Goal: Transaction & Acquisition: Purchase product/service

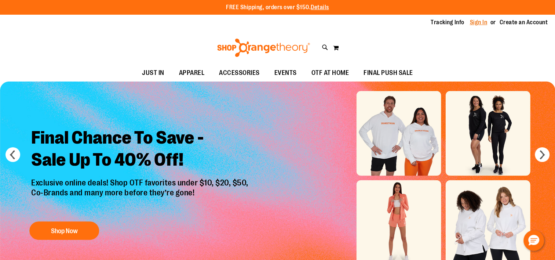
type input "**********"
click at [472, 20] on link "Sign In" at bounding box center [479, 22] width 18 height 8
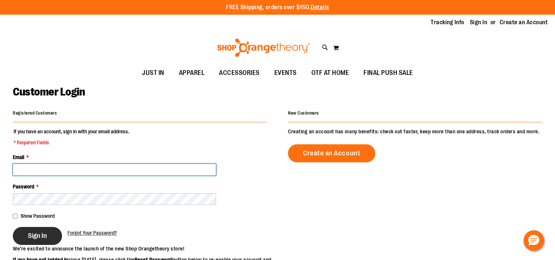
type input "**********"
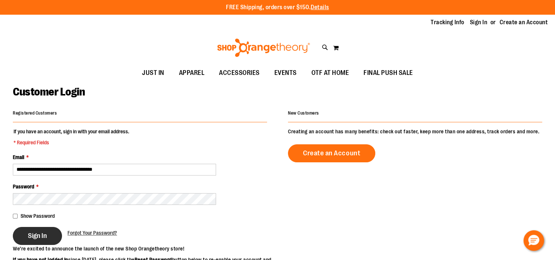
type input "**********"
click at [44, 230] on button "Sign In" at bounding box center [37, 236] width 49 height 18
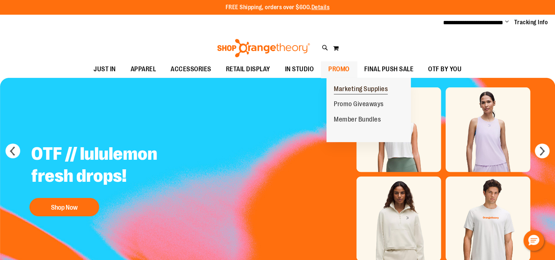
type input "**********"
click at [353, 87] on span "Marketing Supplies" at bounding box center [361, 89] width 54 height 9
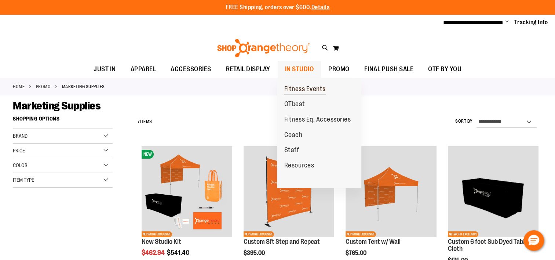
type input "**********"
click at [314, 88] on span "Fitness Events" at bounding box center [304, 89] width 41 height 9
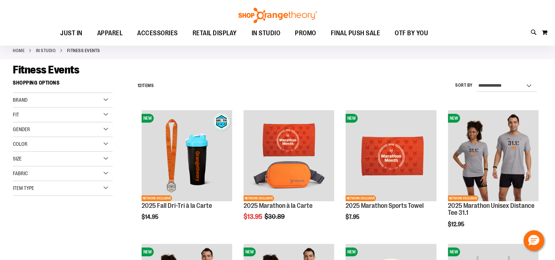
scroll to position [73, 0]
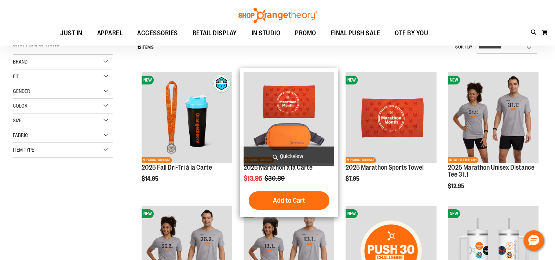
type input "**********"
click at [315, 119] on img "product" at bounding box center [289, 117] width 91 height 91
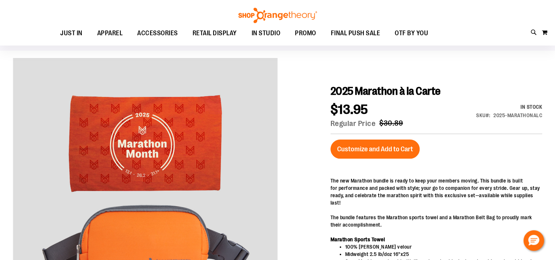
scroll to position [37, 0]
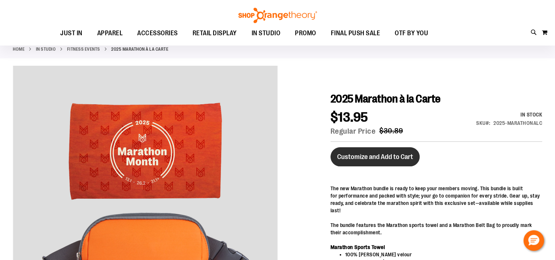
type input "**********"
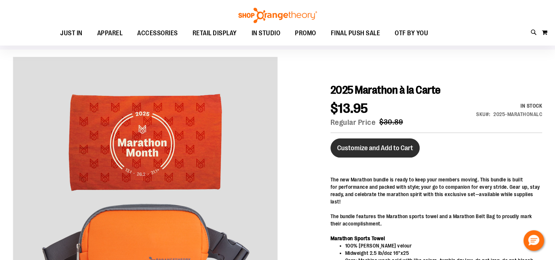
click at [375, 157] on button "Customize and Add to Cart" at bounding box center [375, 147] width 89 height 19
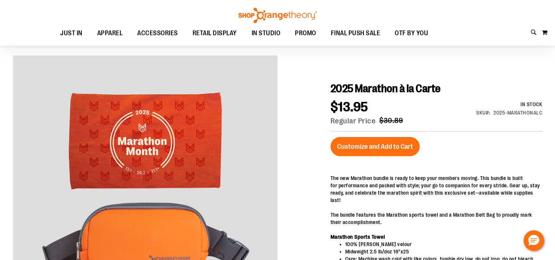
scroll to position [73, 0]
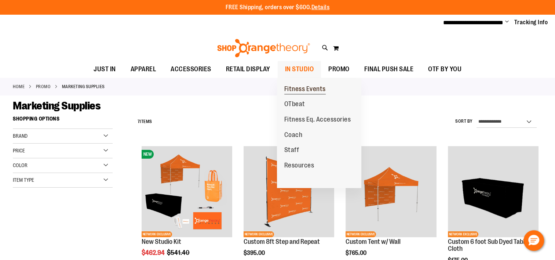
type input "**********"
click at [307, 88] on span "Fitness Events" at bounding box center [304, 89] width 41 height 9
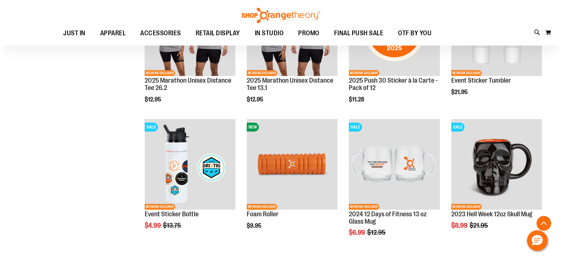
scroll to position [257, 0]
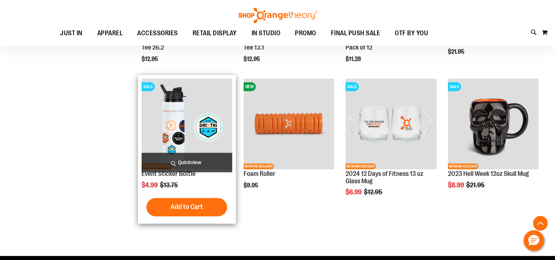
type input "**********"
click at [185, 161] on span "Quickview" at bounding box center [187, 162] width 91 height 19
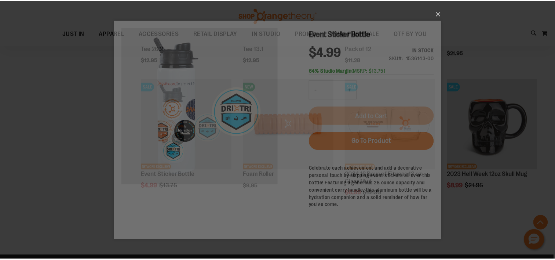
scroll to position [0, 0]
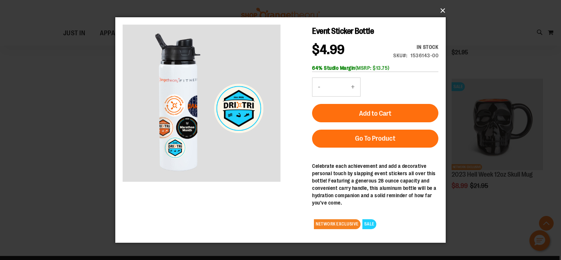
click at [443, 10] on button "×" at bounding box center [282, 11] width 330 height 16
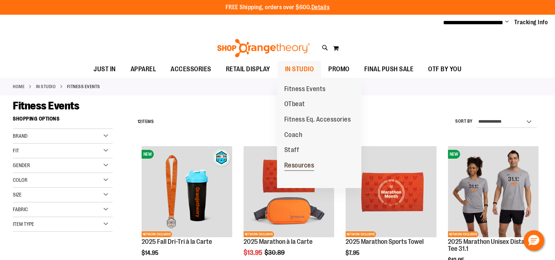
click at [302, 164] on span "Resources" at bounding box center [299, 165] width 30 height 9
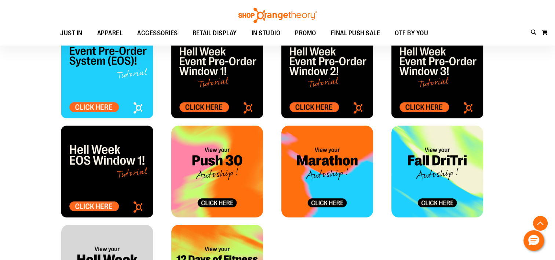
scroll to position [293, 0]
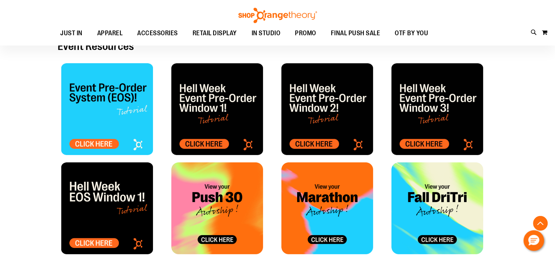
type input "**********"
click at [102, 143] on img at bounding box center [107, 109] width 92 height 92
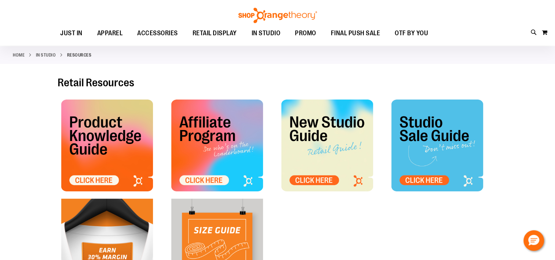
scroll to position [0, 0]
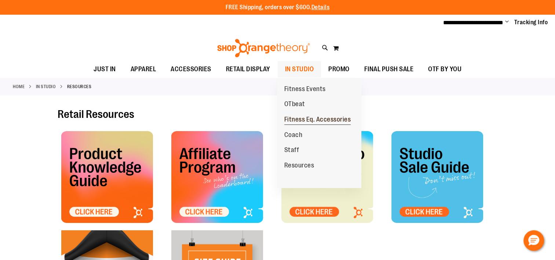
click at [313, 118] on span "Fitness Eq. Accessories" at bounding box center [317, 120] width 67 height 9
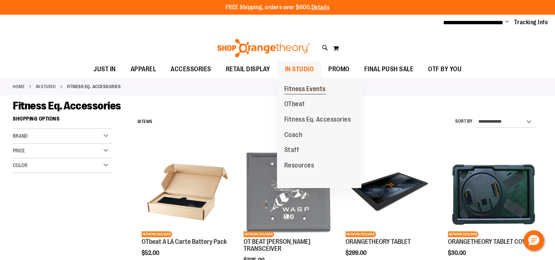
type input "**********"
click at [306, 87] on span "Fitness Events" at bounding box center [304, 89] width 41 height 9
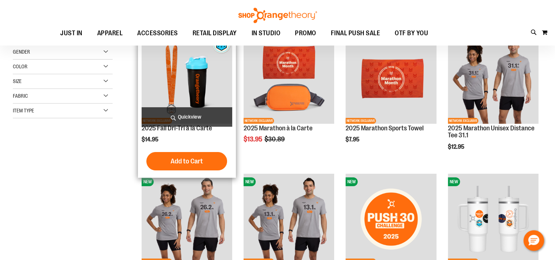
scroll to position [73, 0]
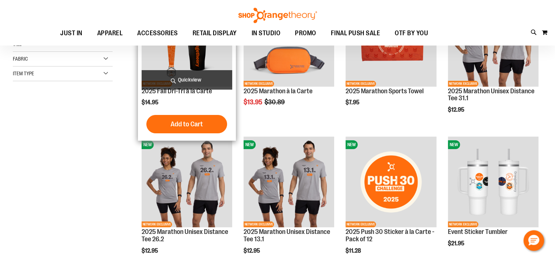
type input "**********"
click at [198, 59] on img "product" at bounding box center [187, 41] width 91 height 91
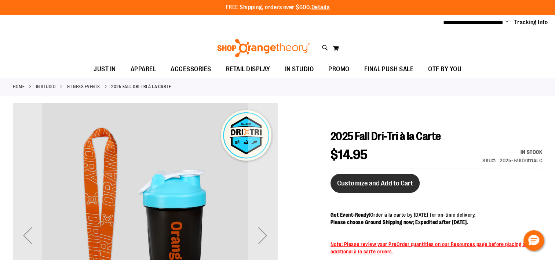
type input "**********"
click at [400, 183] on span "Customize and Add to Cart" at bounding box center [375, 183] width 76 height 8
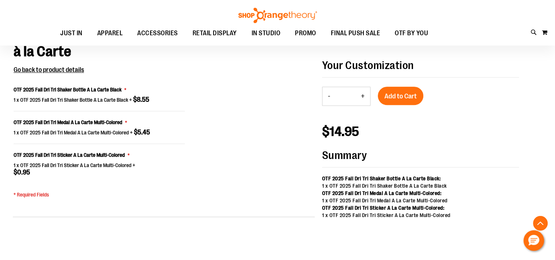
scroll to position [519, 0]
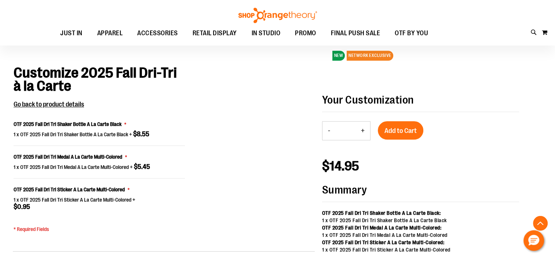
click at [362, 137] on button "+" at bounding box center [362, 130] width 15 height 18
type input "*"
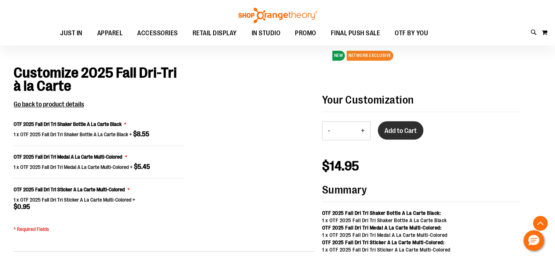
click at [390, 135] on span "Add to Cart" at bounding box center [400, 131] width 32 height 8
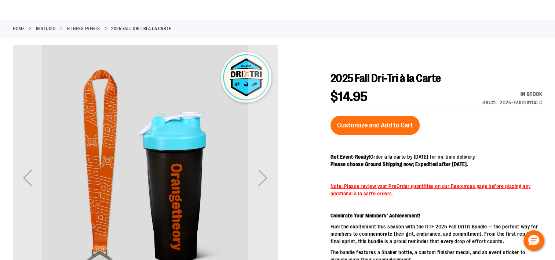
scroll to position [0, 0]
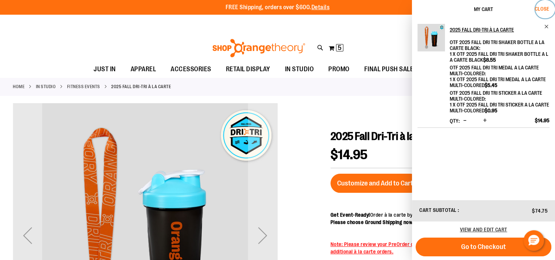
click at [541, 8] on span "Close" at bounding box center [542, 9] width 14 height 6
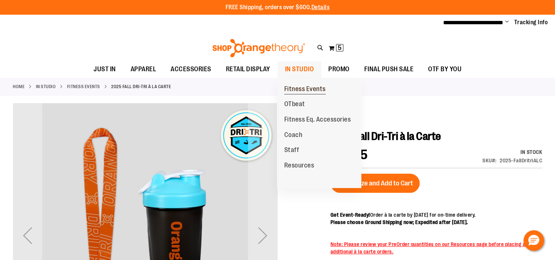
click at [302, 88] on span "Fitness Events" at bounding box center [304, 89] width 41 height 9
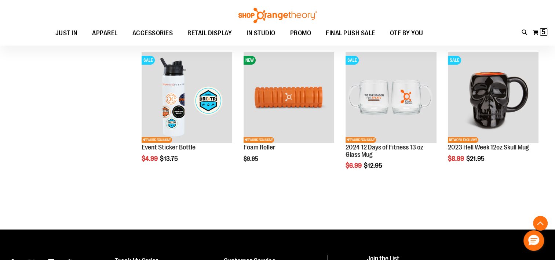
scroll to position [249, 0]
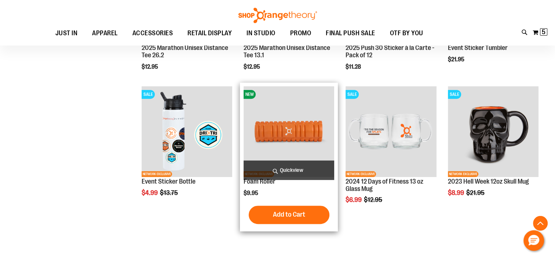
type input "**********"
click at [280, 128] on img "product" at bounding box center [289, 131] width 91 height 91
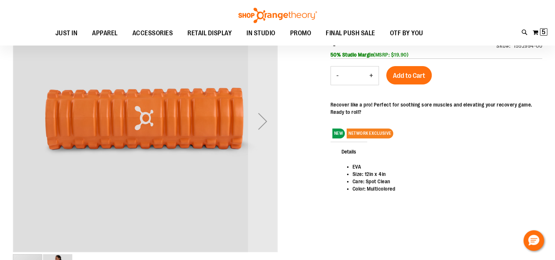
scroll to position [37, 0]
type input "**********"
click at [370, 76] on button "+" at bounding box center [371, 75] width 15 height 18
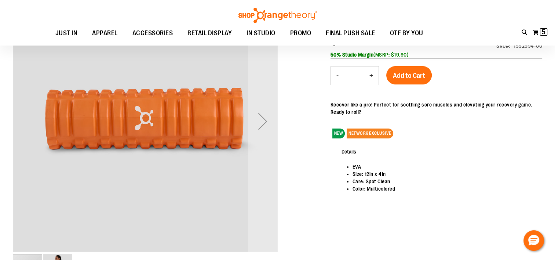
click at [370, 76] on button "+" at bounding box center [371, 75] width 15 height 18
type input "*"
click at [393, 74] on span "Add to Cart" at bounding box center [409, 76] width 32 height 8
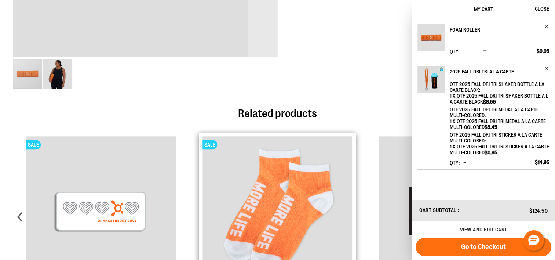
scroll to position [0, 0]
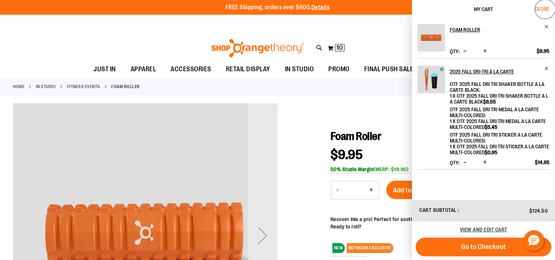
click at [539, 7] on span "Close" at bounding box center [542, 9] width 14 height 6
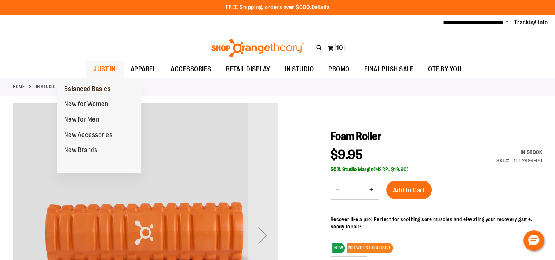
click at [82, 88] on span "Balanced Basics" at bounding box center [87, 89] width 47 height 9
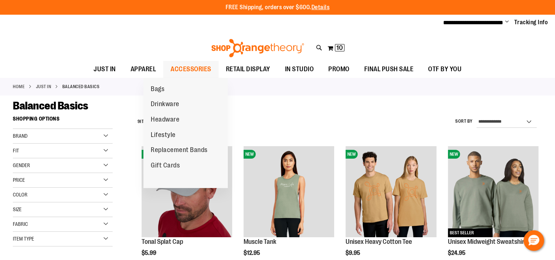
type input "**********"
click at [182, 67] on span "ACCESSORIES" at bounding box center [191, 69] width 41 height 17
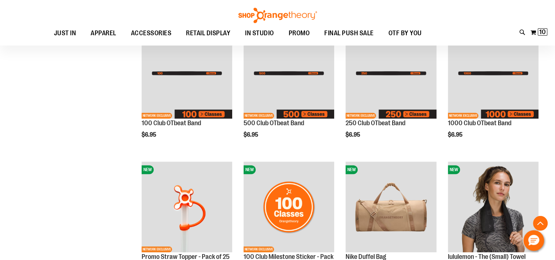
scroll to position [257, 0]
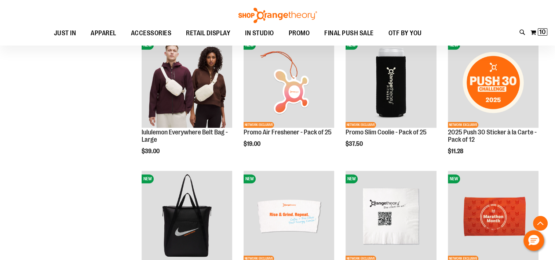
scroll to position [550, 0]
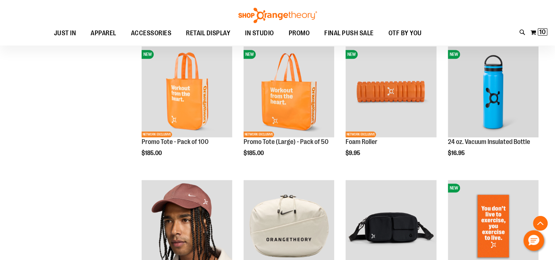
scroll to position [844, 0]
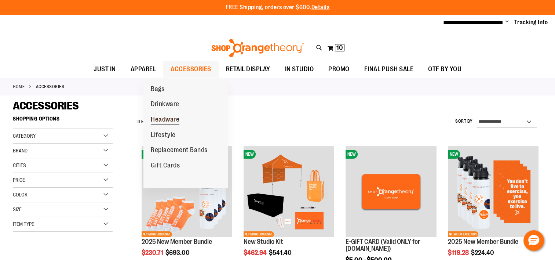
type input "**********"
click at [177, 118] on span "Headware" at bounding box center [165, 120] width 29 height 9
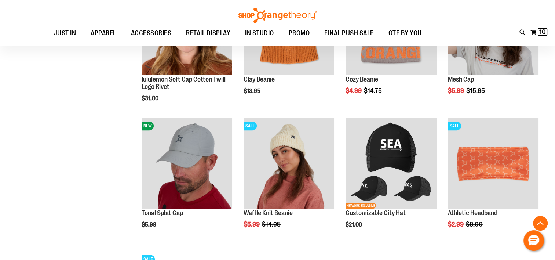
scroll to position [219, 0]
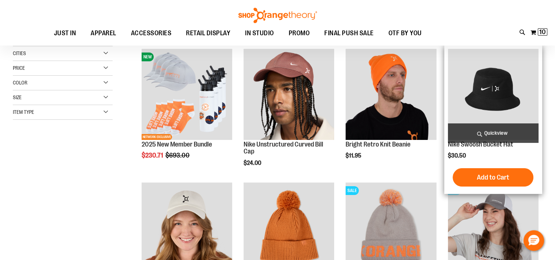
scroll to position [36, 0]
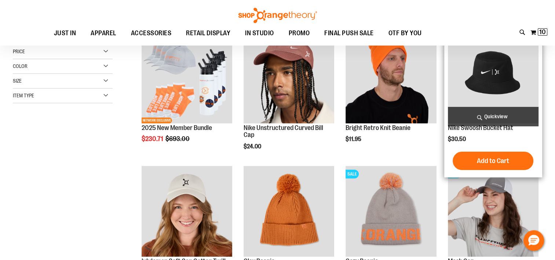
type input "**********"
click at [490, 76] on img "product" at bounding box center [493, 77] width 91 height 91
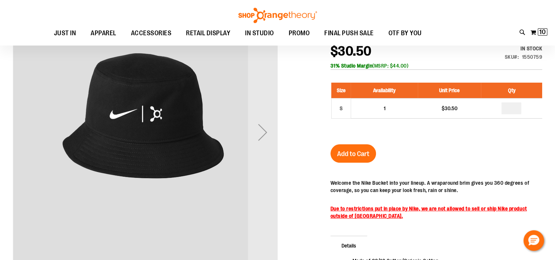
scroll to position [36, 0]
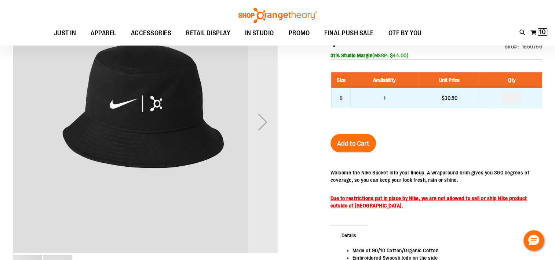
type input "**********"
click at [519, 99] on input "number" at bounding box center [512, 98] width 20 height 12
type input "*"
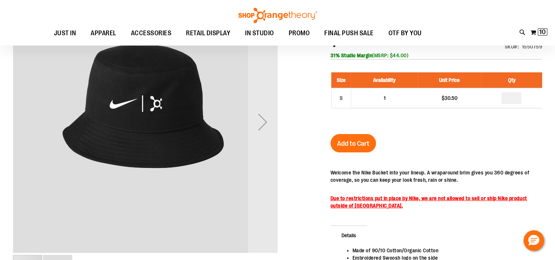
click at [514, 144] on div "Nike Swoosh Bucket Hat $30.50 In stock Only %1 left SKU 1550759 31% Studio Marg…" at bounding box center [437, 164] width 212 height 297
click at [348, 139] on button "Add to Cart" at bounding box center [353, 143] width 45 height 18
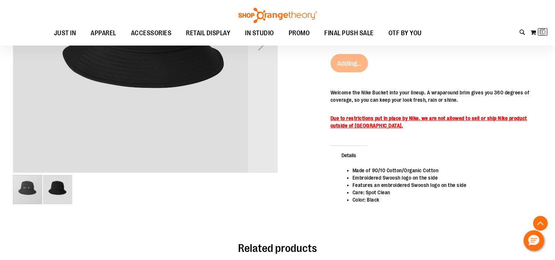
scroll to position [256, 0]
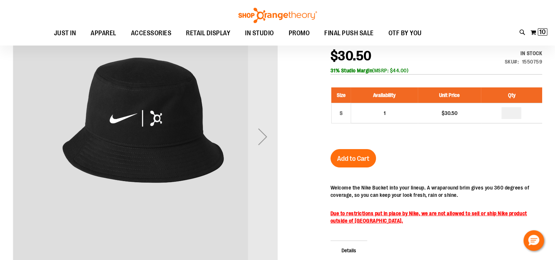
scroll to position [73, 0]
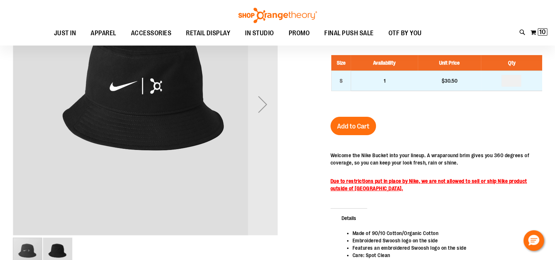
type input "**********"
click at [518, 79] on input "number" at bounding box center [512, 81] width 20 height 12
type input "*"
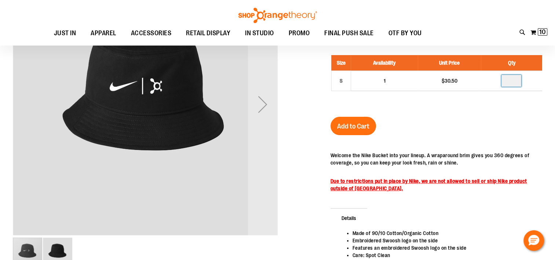
type input "*"
click at [346, 130] on button "Add to Cart" at bounding box center [353, 126] width 45 height 18
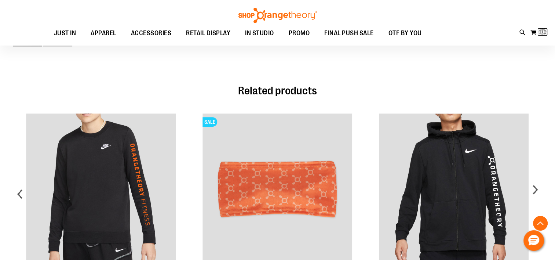
scroll to position [50, 0]
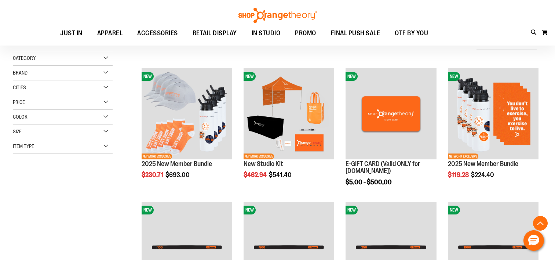
scroll to position [66, 0]
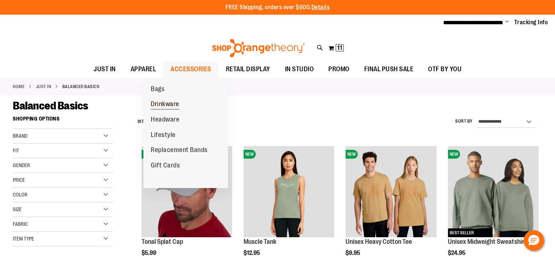
type input "**********"
click at [164, 107] on span "Drinkware" at bounding box center [165, 104] width 29 height 9
click at [161, 119] on span "Headware" at bounding box center [165, 120] width 29 height 9
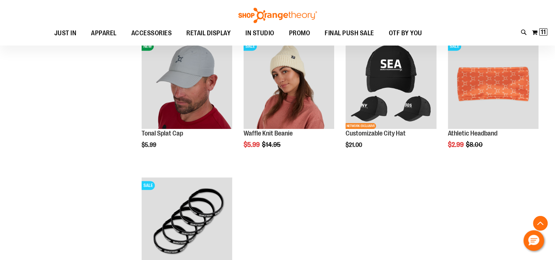
scroll to position [212, 0]
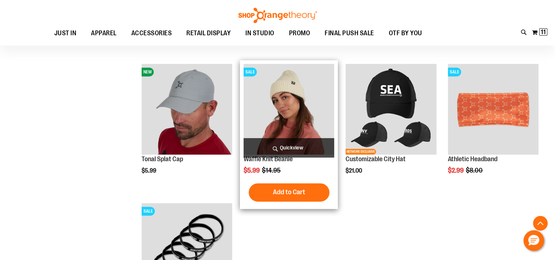
scroll to position [293, 0]
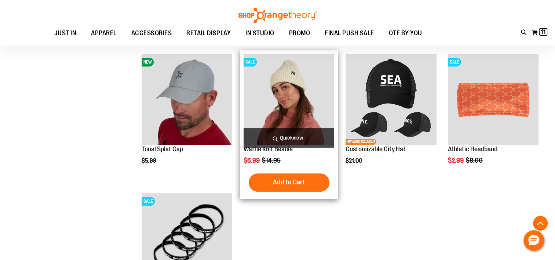
type input "**********"
click at [296, 96] on img "product" at bounding box center [289, 99] width 91 height 91
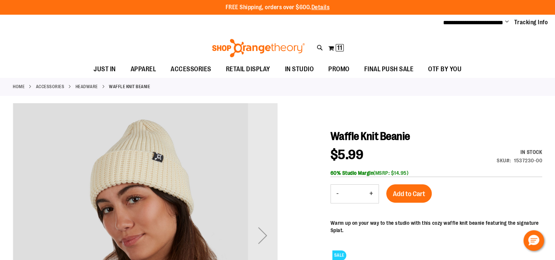
type input "**********"
click at [373, 193] on button "+" at bounding box center [371, 194] width 15 height 18
type input "*"
click at [411, 193] on span "Add to Cart" at bounding box center [409, 194] width 32 height 8
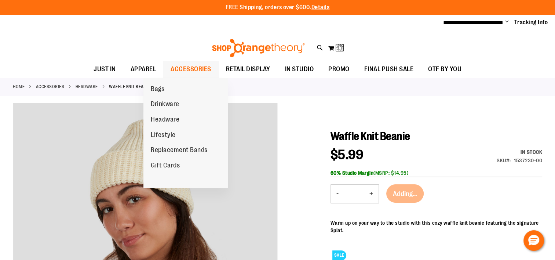
click at [171, 69] on span "ACCESSORIES" at bounding box center [191, 69] width 41 height 17
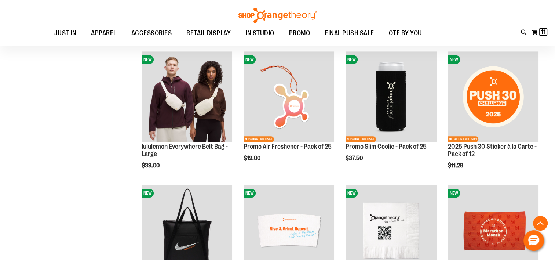
scroll to position [477, 0]
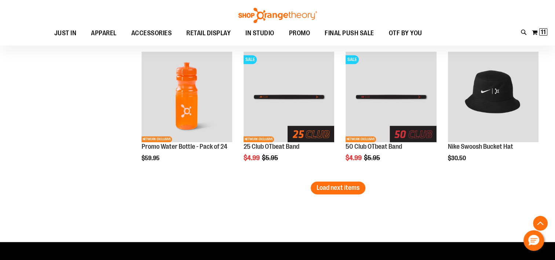
scroll to position [1174, 0]
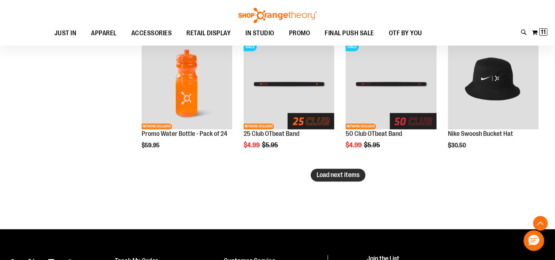
type input "**********"
click at [335, 176] on span "Load next items" at bounding box center [338, 174] width 43 height 7
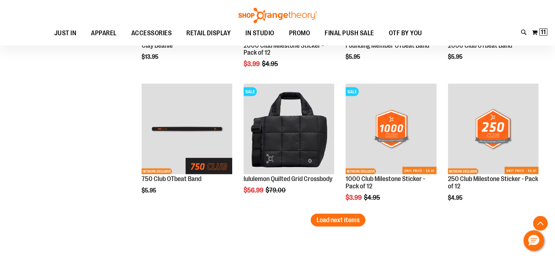
scroll to position [1541, 0]
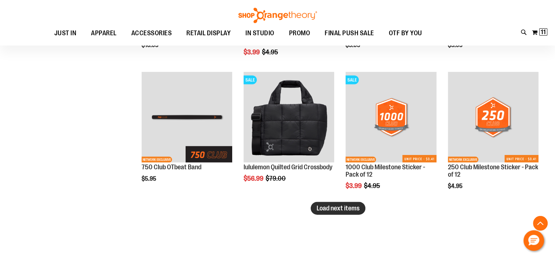
click at [360, 205] on span "Load next items" at bounding box center [338, 207] width 43 height 7
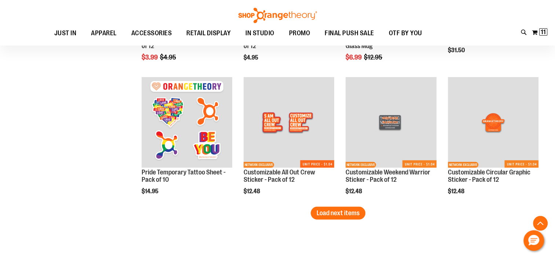
scroll to position [1944, 0]
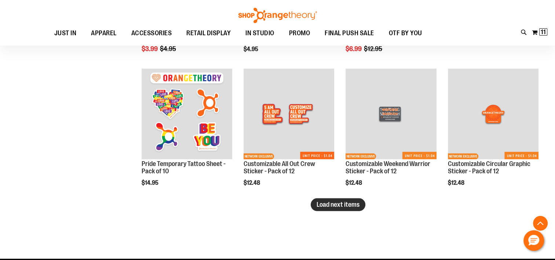
click at [344, 207] on span "Load next items" at bounding box center [338, 204] width 43 height 7
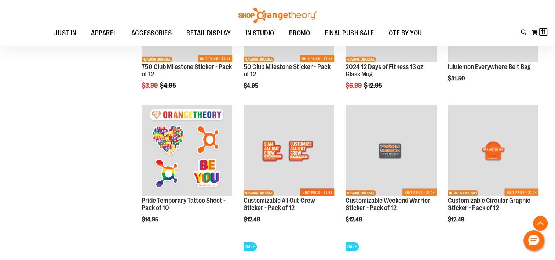
scroll to position [1981, 0]
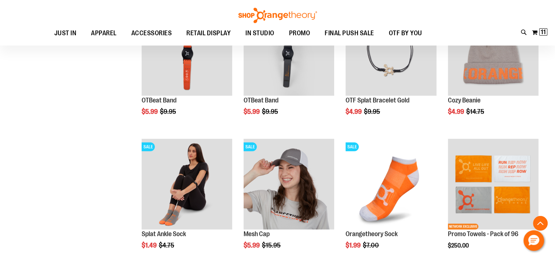
scroll to position [2385, 0]
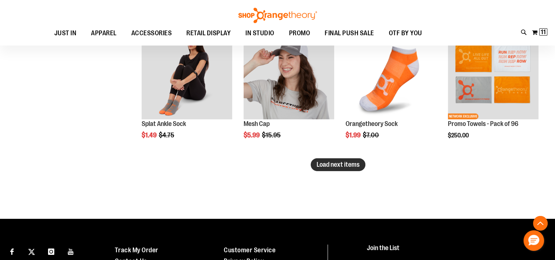
click at [351, 165] on span "Load next items" at bounding box center [338, 164] width 43 height 7
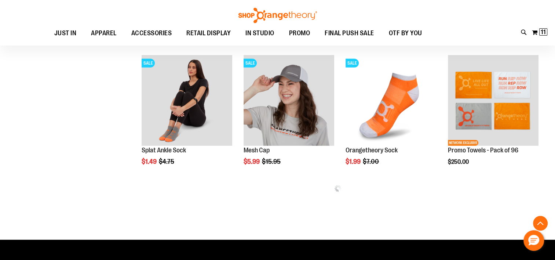
scroll to position [2348, 0]
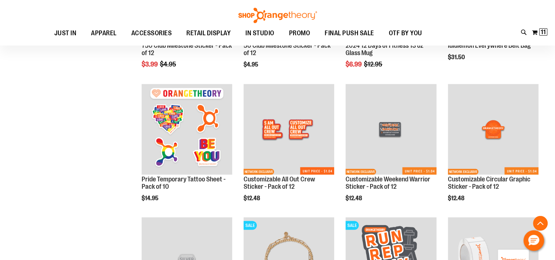
scroll to position [1981, 0]
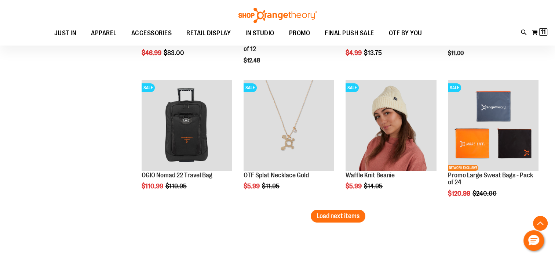
scroll to position [2751, 0]
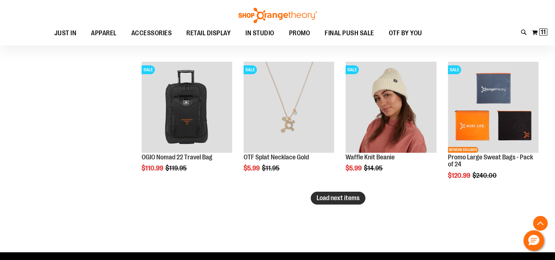
click at [345, 198] on span "Load next items" at bounding box center [338, 197] width 43 height 7
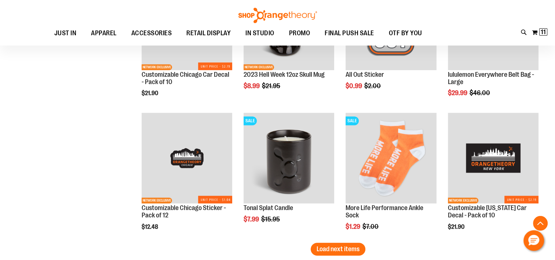
scroll to position [3228, 0]
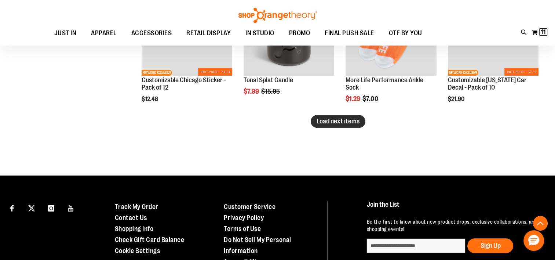
click at [326, 122] on span "Load next items" at bounding box center [338, 120] width 43 height 7
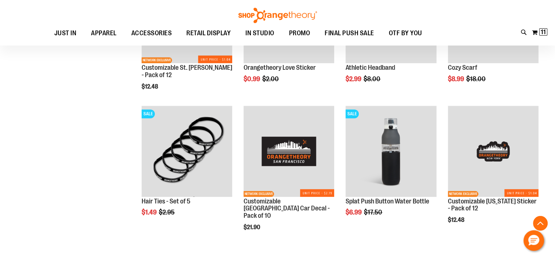
scroll to position [3375, 0]
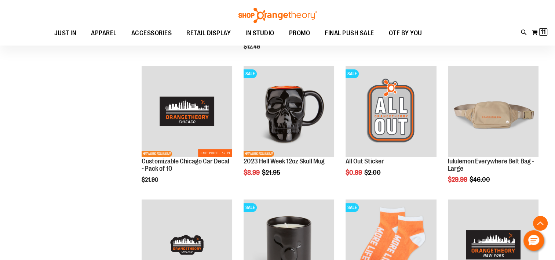
scroll to position [2992, 0]
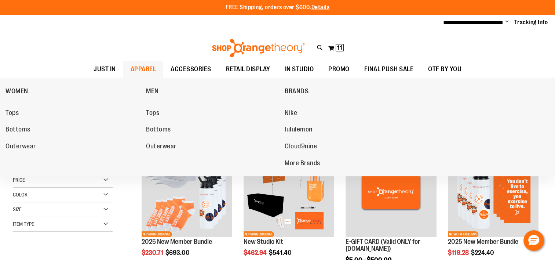
click at [131, 69] on span "APPAREL" at bounding box center [144, 69] width 26 height 17
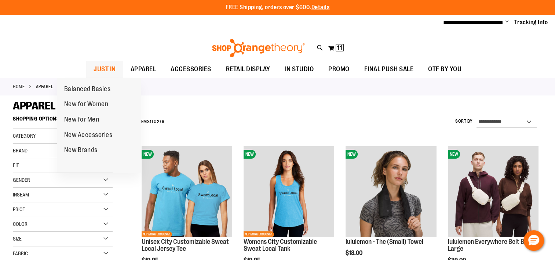
type input "**********"
click at [94, 66] on span "JUST IN" at bounding box center [105, 69] width 22 height 17
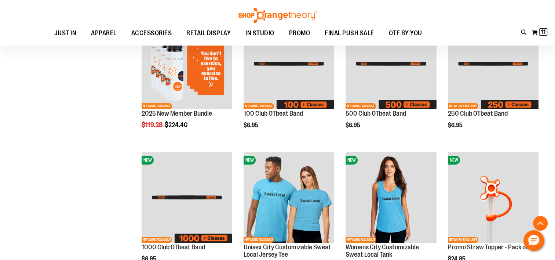
scroll to position [73, 0]
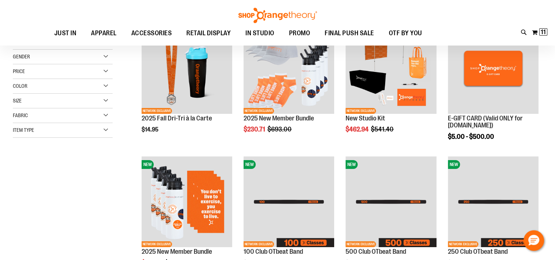
scroll to position [37, 0]
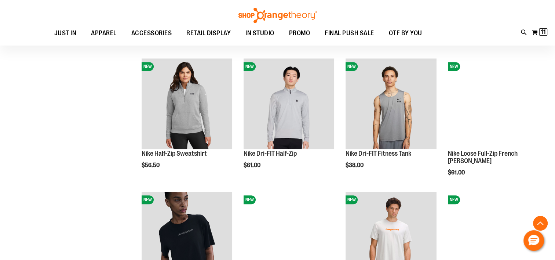
scroll to position [550, 0]
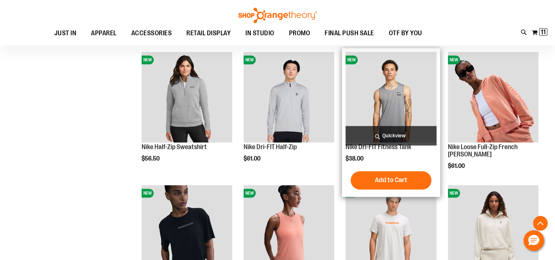
type input "**********"
click at [392, 113] on img "product" at bounding box center [391, 97] width 91 height 91
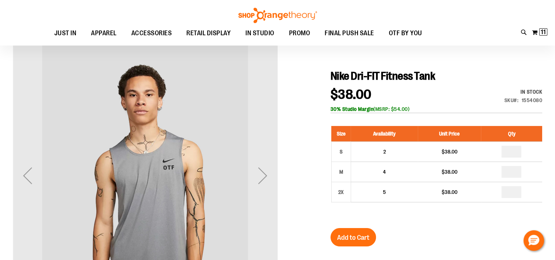
scroll to position [73, 0]
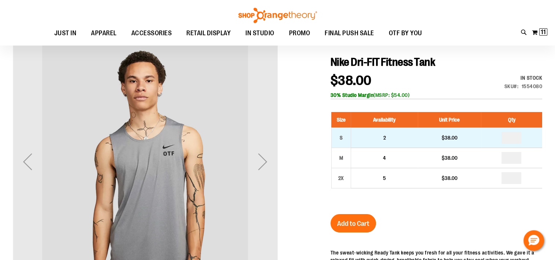
type input "**********"
click at [520, 139] on input "number" at bounding box center [512, 138] width 20 height 12
type input "*"
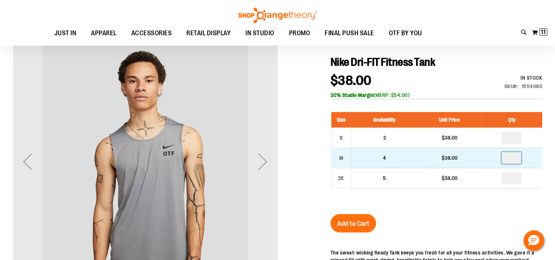
click at [519, 158] on input "number" at bounding box center [512, 158] width 20 height 12
type input "*"
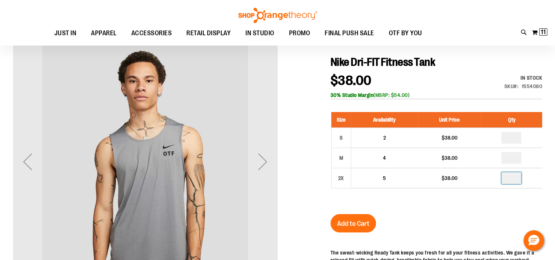
click at [517, 176] on input "number" at bounding box center [512, 178] width 20 height 12
type input "*"
click at [367, 220] on span "Add to Cart" at bounding box center [353, 223] width 32 height 8
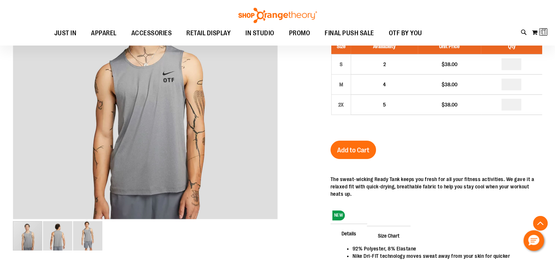
scroll to position [0, 0]
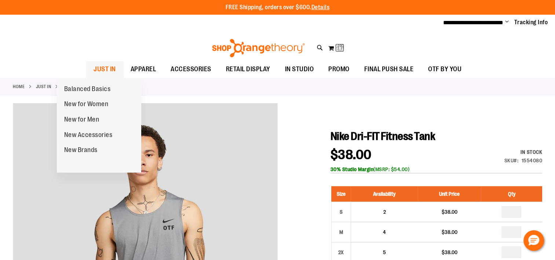
click at [94, 65] on span "JUST IN" at bounding box center [105, 69] width 22 height 17
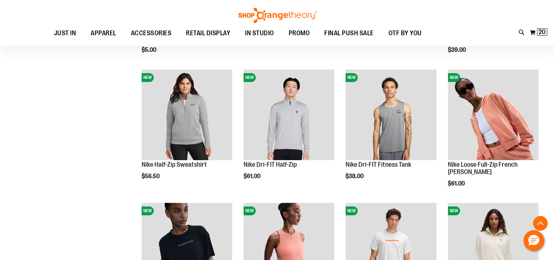
scroll to position [543, 0]
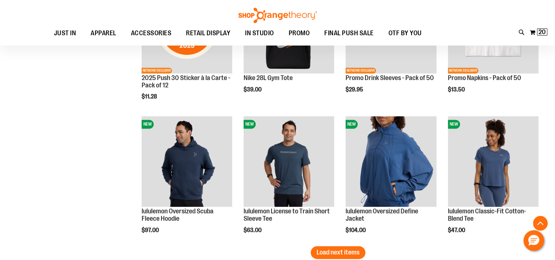
scroll to position [1056, 0]
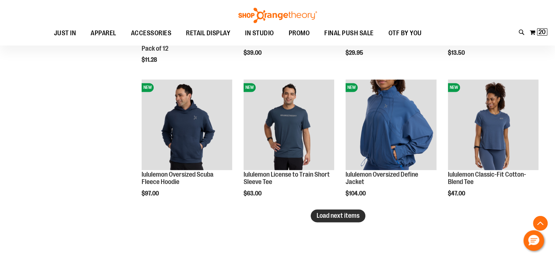
type input "**********"
click at [326, 215] on span "Load next items" at bounding box center [338, 215] width 43 height 7
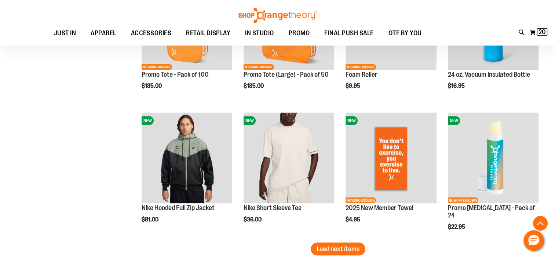
scroll to position [1533, 0]
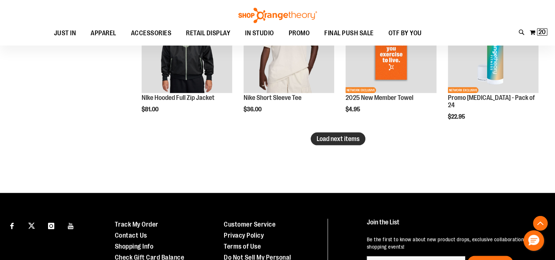
click at [322, 142] on span "Load next items" at bounding box center [338, 138] width 43 height 7
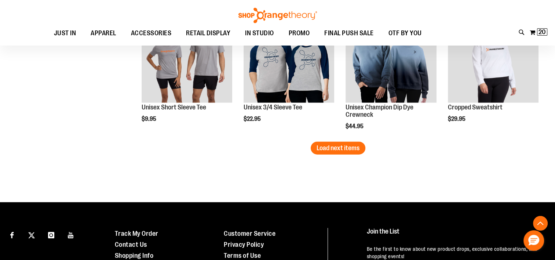
scroll to position [1937, 0]
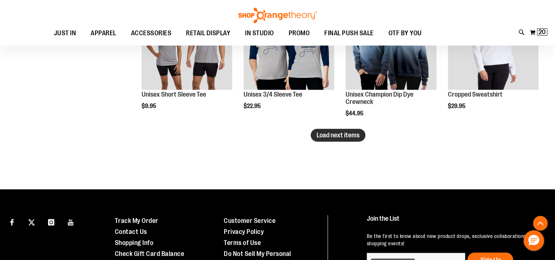
click at [347, 139] on button "Load next items" at bounding box center [338, 135] width 55 height 13
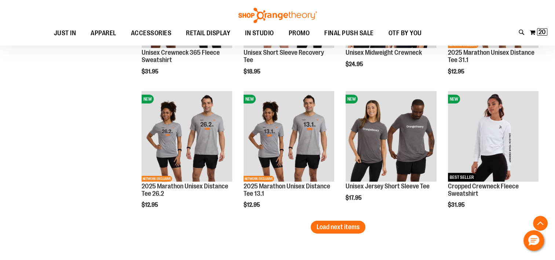
scroll to position [2267, 0]
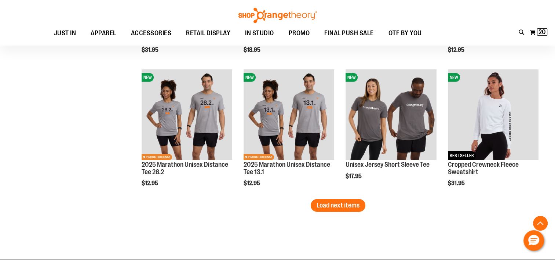
drag, startPoint x: 349, startPoint y: 209, endPoint x: 345, endPoint y: 208, distance: 4.4
click at [349, 209] on button "Load next items" at bounding box center [338, 205] width 55 height 13
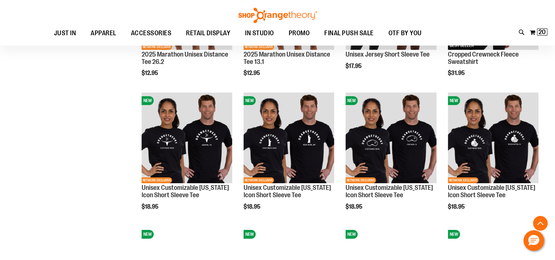
scroll to position [2487, 0]
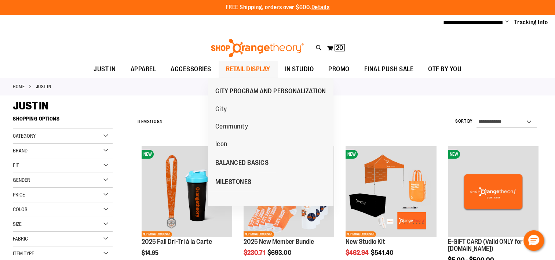
click at [241, 70] on span "RETAIL DISPLAY" at bounding box center [248, 69] width 44 height 17
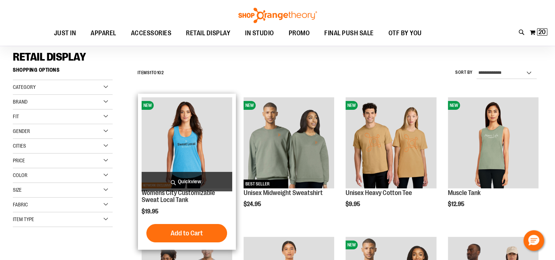
scroll to position [110, 0]
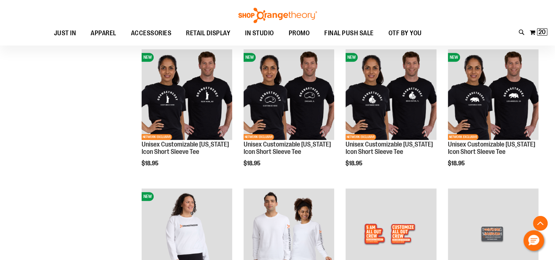
scroll to position [624, 0]
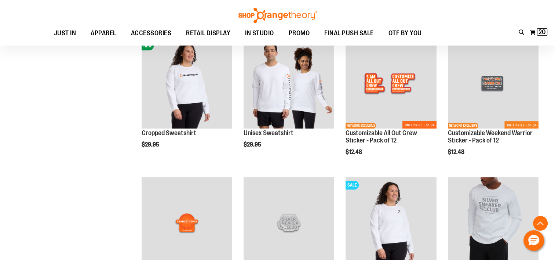
scroll to position [660, 0]
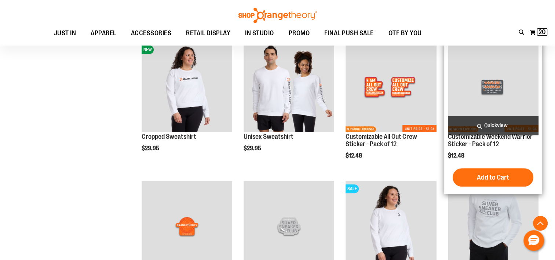
type input "**********"
click at [493, 87] on img "product" at bounding box center [493, 86] width 91 height 91
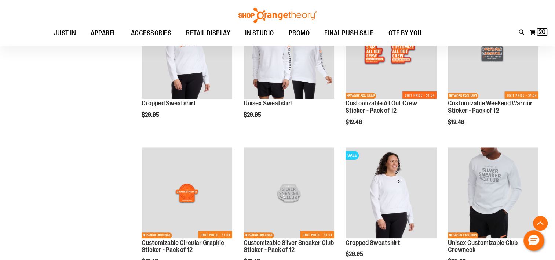
scroll to position [734, 0]
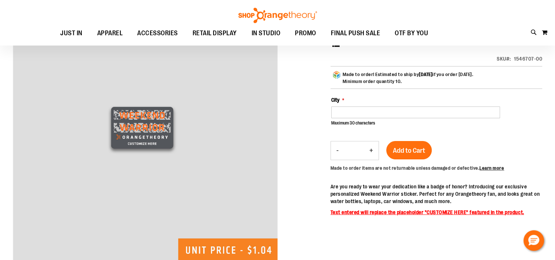
scroll to position [29, 0]
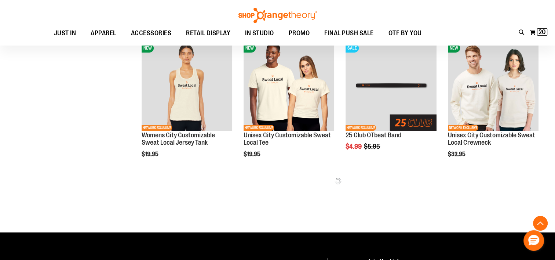
scroll to position [280, 0]
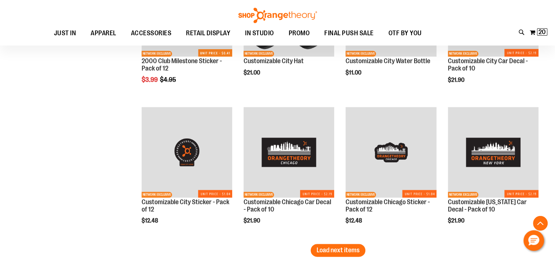
scroll to position [1124, 0]
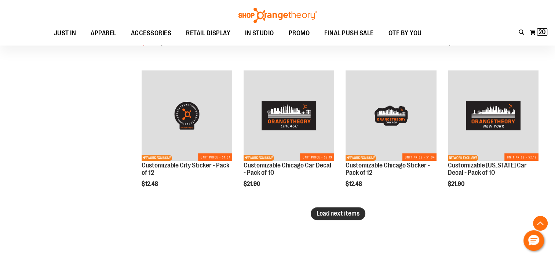
type input "**********"
click at [347, 215] on span "Load next items" at bounding box center [338, 212] width 43 height 7
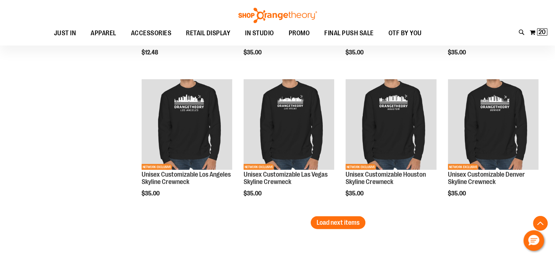
scroll to position [1637, 0]
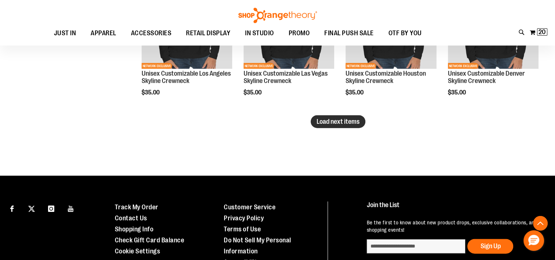
click at [346, 125] on span "Load next items" at bounding box center [338, 121] width 43 height 7
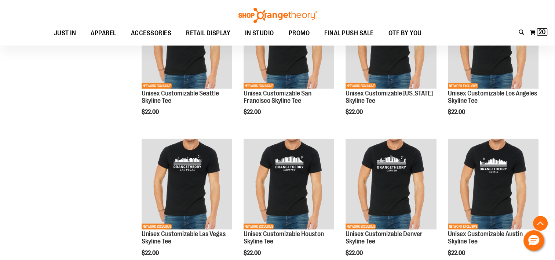
scroll to position [2004, 0]
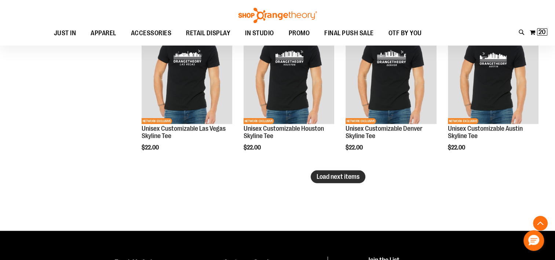
click at [318, 175] on span "Load next items" at bounding box center [338, 176] width 43 height 7
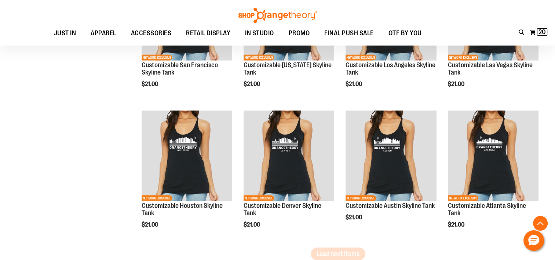
scroll to position [2408, 0]
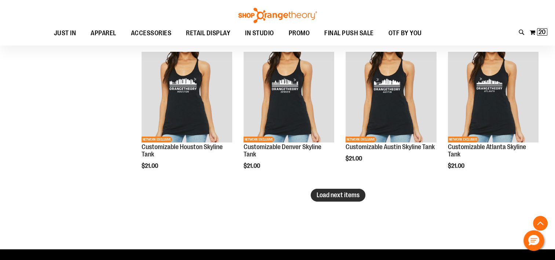
click at [346, 196] on span "Load next items" at bounding box center [338, 194] width 43 height 7
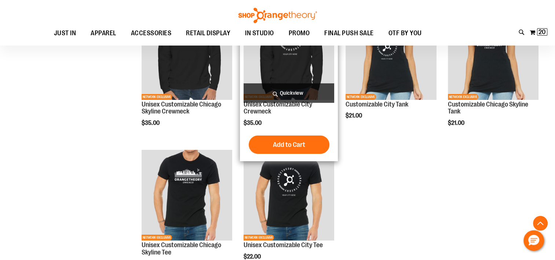
scroll to position [2554, 0]
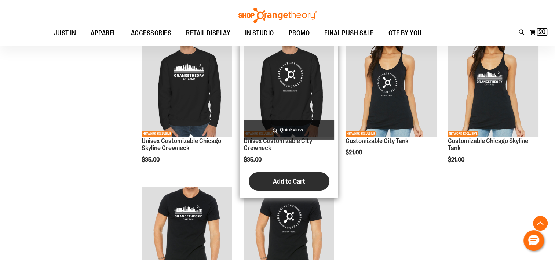
click at [296, 179] on span "Add to Cart" at bounding box center [289, 181] width 32 height 8
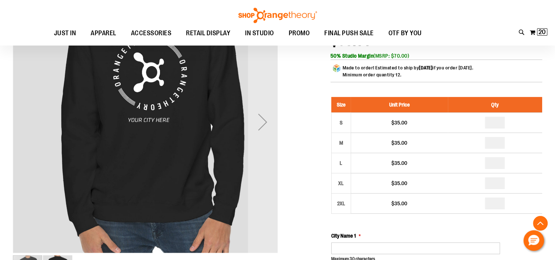
scroll to position [147, 0]
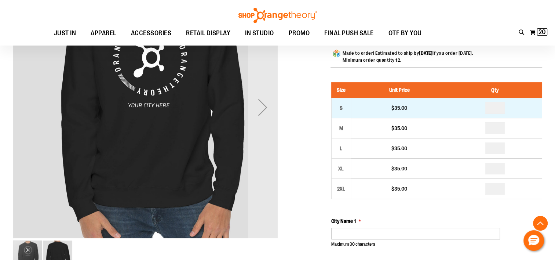
type input "**********"
click at [500, 109] on input "number" at bounding box center [495, 108] width 20 height 12
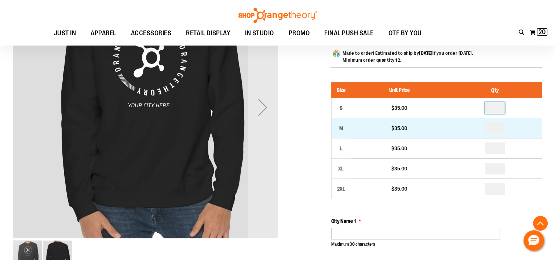
type input "*"
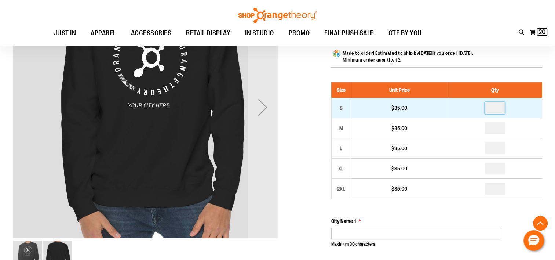
type input "*"
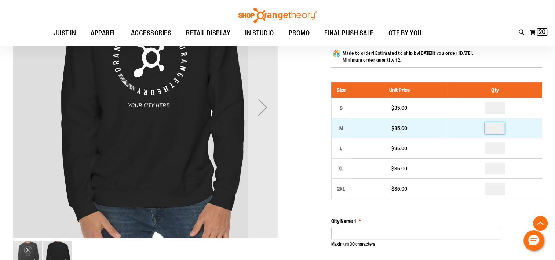
click at [500, 134] on input "number" at bounding box center [495, 128] width 20 height 12
type input "*"
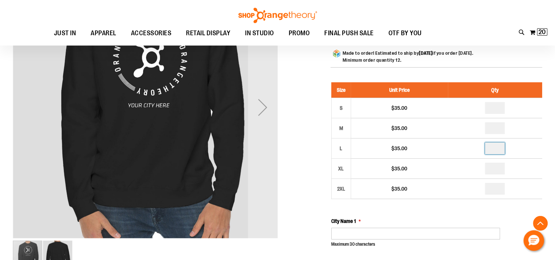
click at [500, 150] on input "number" at bounding box center [495, 148] width 20 height 12
type input "*"
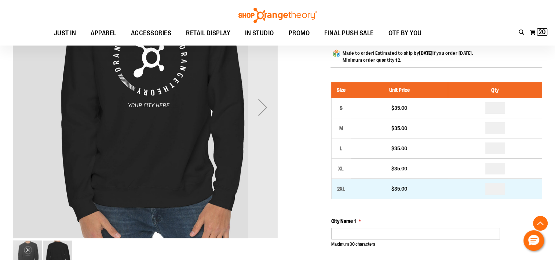
scroll to position [220, 0]
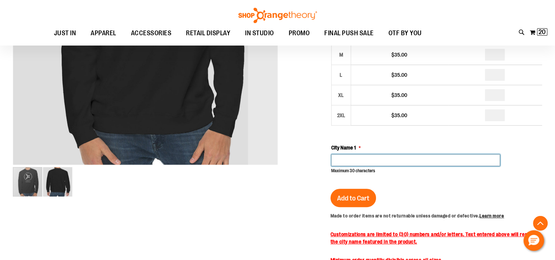
click at [400, 165] on input "City Name 1" at bounding box center [415, 160] width 169 height 12
type input "**********"
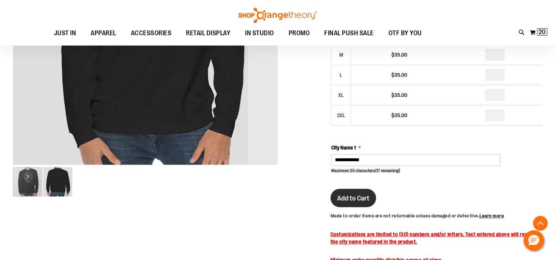
click at [340, 196] on span "Add to Cart" at bounding box center [353, 198] width 32 height 8
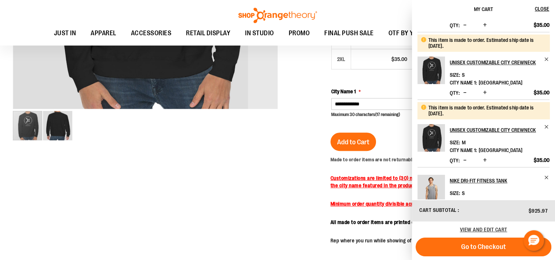
scroll to position [0, 0]
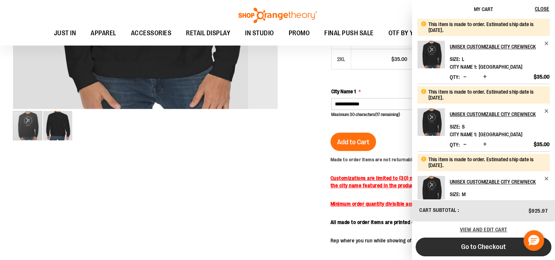
click at [473, 248] on span "Go to Checkout" at bounding box center [483, 246] width 45 height 8
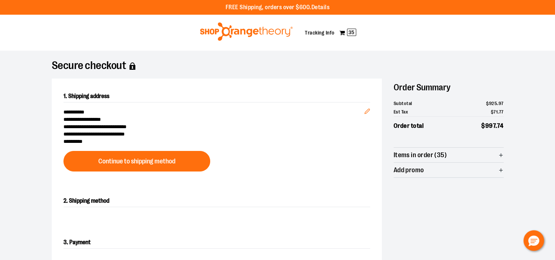
click at [439, 155] on span "Items in order (35)" at bounding box center [421, 155] width 54 height 7
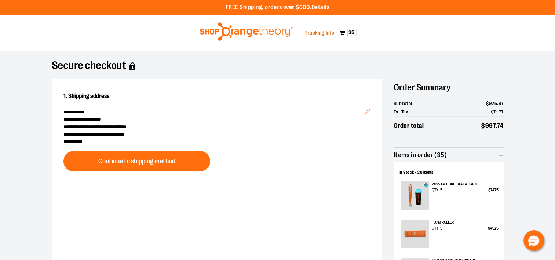
click at [318, 33] on link "Tracking Info" at bounding box center [320, 33] width 30 height 6
click at [243, 23] on img at bounding box center [246, 31] width 95 height 18
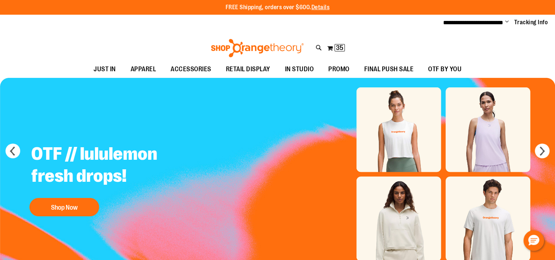
type input "**********"
click at [506, 21] on span "Change" at bounding box center [507, 22] width 4 height 7
click at [479, 48] on link "Sign Out" at bounding box center [481, 50] width 64 height 14
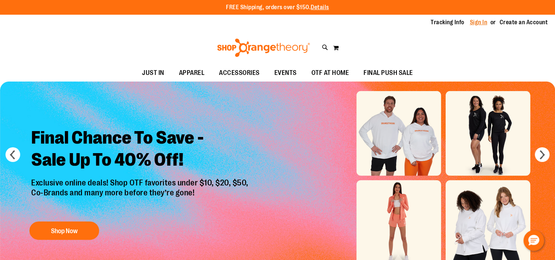
type input "**********"
click at [480, 21] on link "Sign In" at bounding box center [479, 22] width 18 height 8
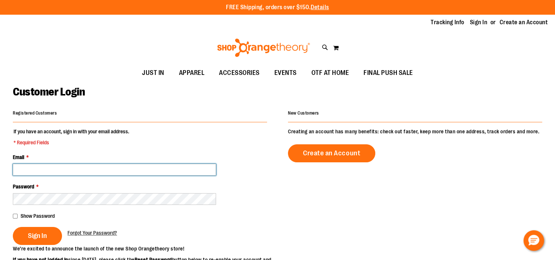
type input "**********"
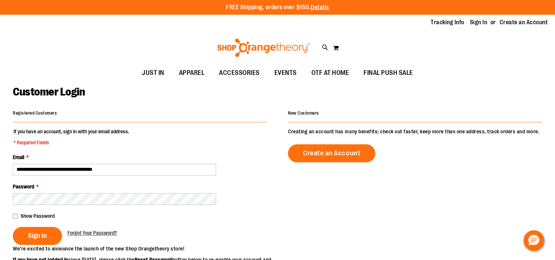
type input "**********"
click at [43, 216] on span "Show Password" at bounding box center [38, 216] width 34 height 6
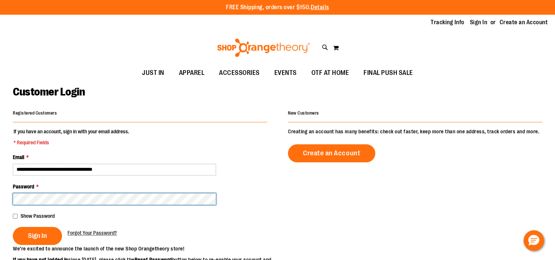
click at [0, 200] on html "Skip to Content The store will not work correctly when cookies are disabled. FR…" at bounding box center [277, 130] width 555 height 260
